Goal: Check status: Check status

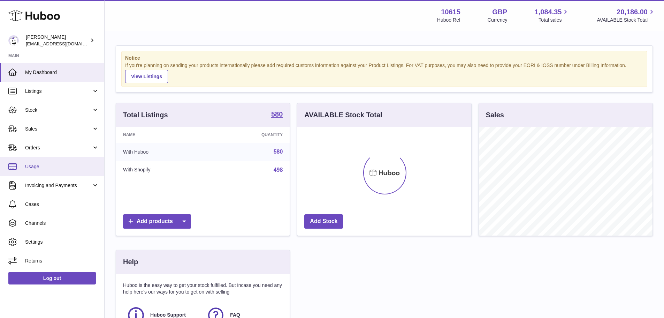
scroll to position [109, 174]
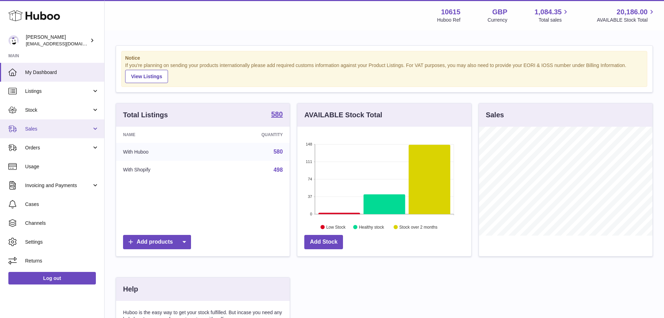
click at [37, 129] on span "Sales" at bounding box center [58, 129] width 67 height 7
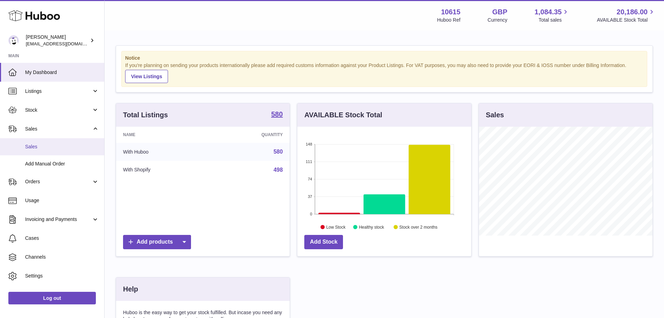
click at [44, 145] on span "Sales" at bounding box center [62, 146] width 74 height 7
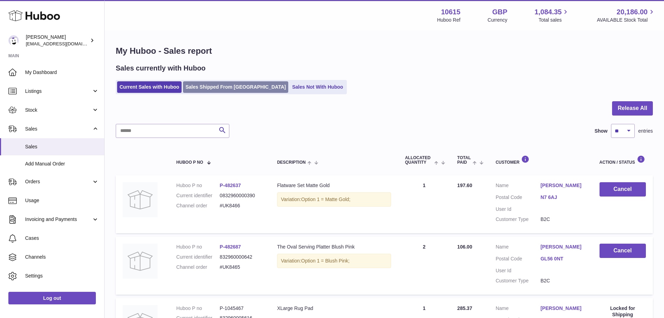
click at [230, 84] on link "Sales Shipped From [GEOGRAPHIC_DATA]" at bounding box center [235, 87] width 105 height 12
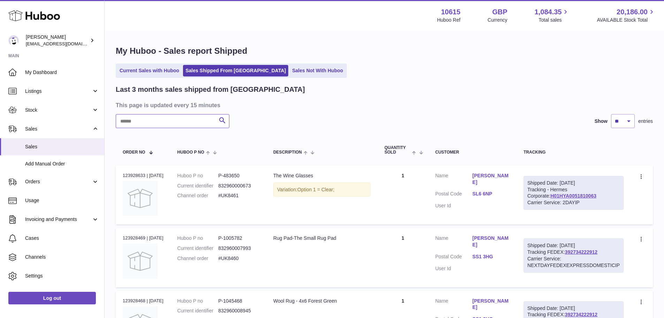
click at [154, 122] on input "text" at bounding box center [173, 121] width 114 height 14
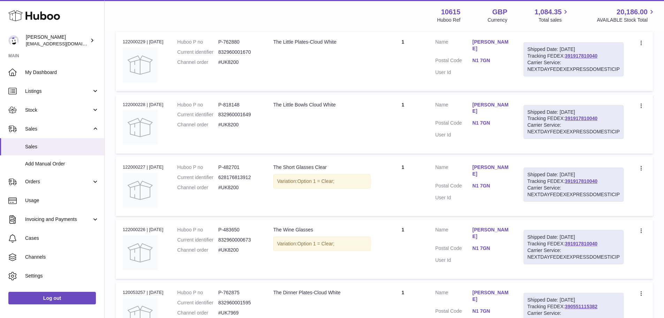
scroll to position [152, 0]
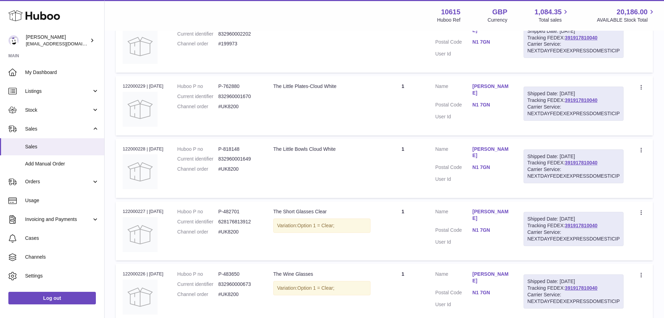
type input "**********"
click at [138, 84] on div "Order no 122000229 | [DATE]" at bounding box center [143, 86] width 41 height 6
copy div "122000229"
